Goal: Go to known website: Access a specific website the user already knows

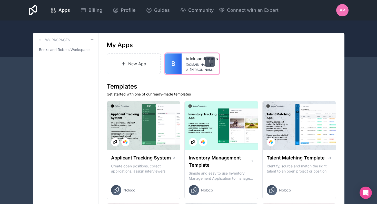
click at [209, 64] on div at bounding box center [210, 62] width 10 height 10
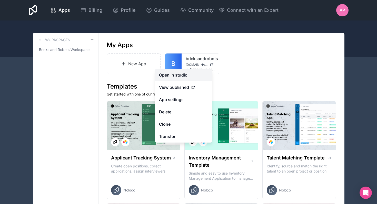
click at [181, 74] on link "Open in studio" at bounding box center [183, 75] width 57 height 12
